Goal: Task Accomplishment & Management: Manage account settings

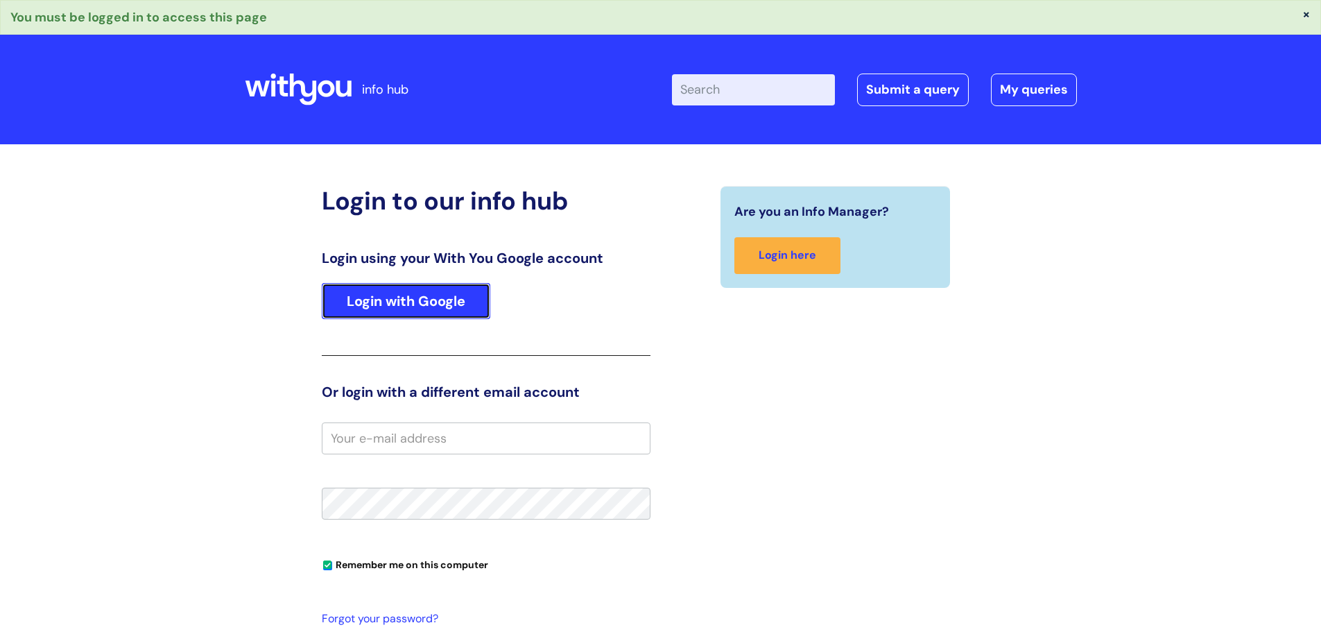
click at [352, 288] on link "Login with Google" at bounding box center [406, 301] width 169 height 36
click at [394, 296] on link "Login with Google" at bounding box center [406, 301] width 169 height 36
